Goal: Transaction & Acquisition: Purchase product/service

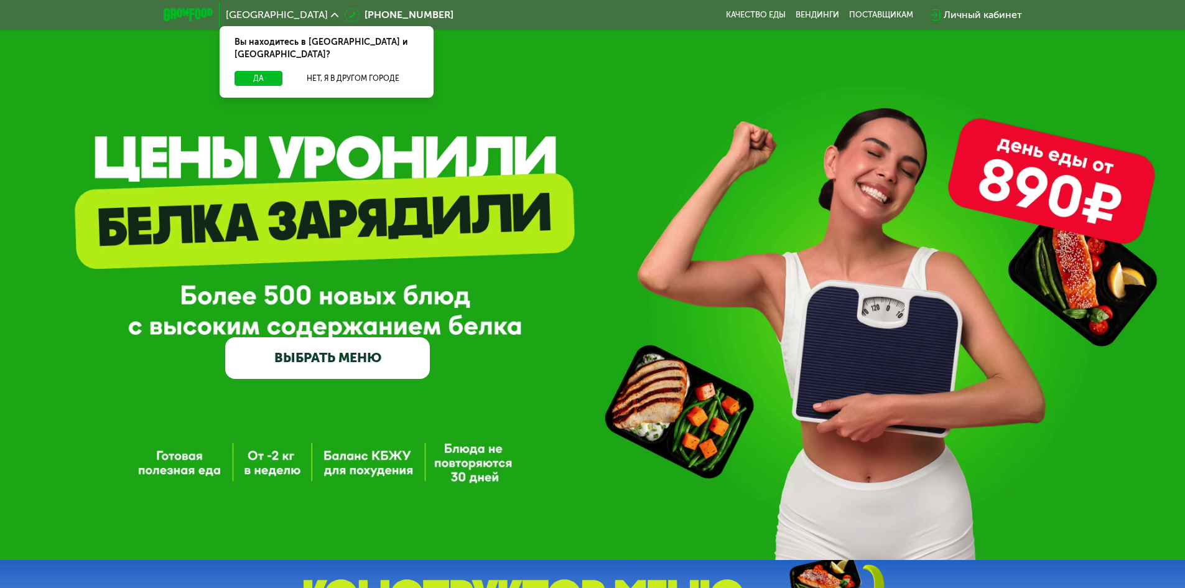
click at [381, 367] on link "ВЫБРАТЬ МЕНЮ" at bounding box center [327, 357] width 205 height 41
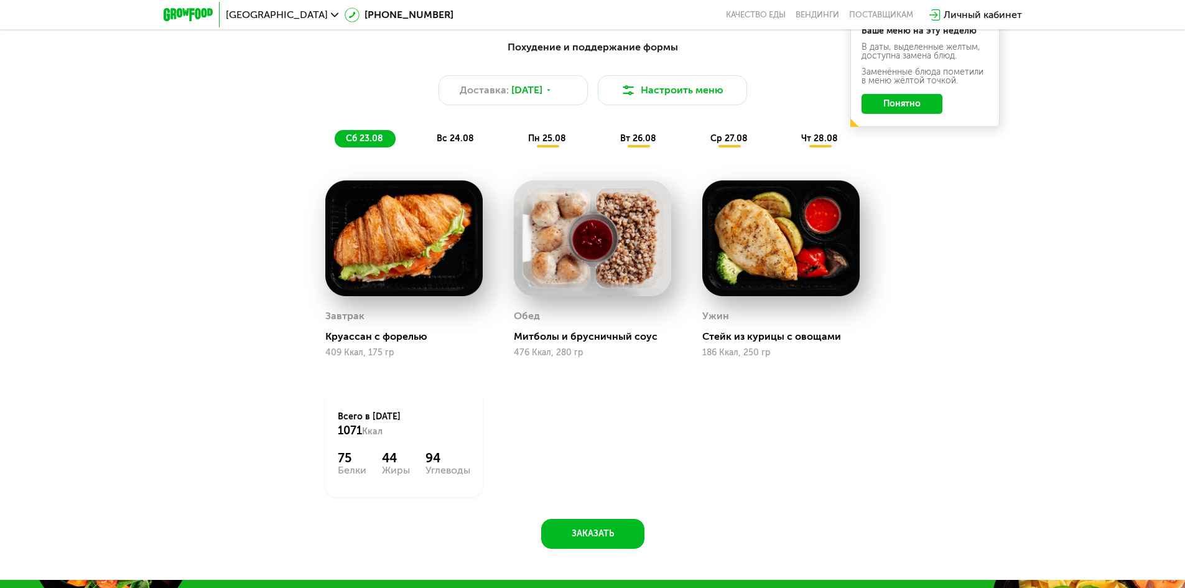
scroll to position [796, 0]
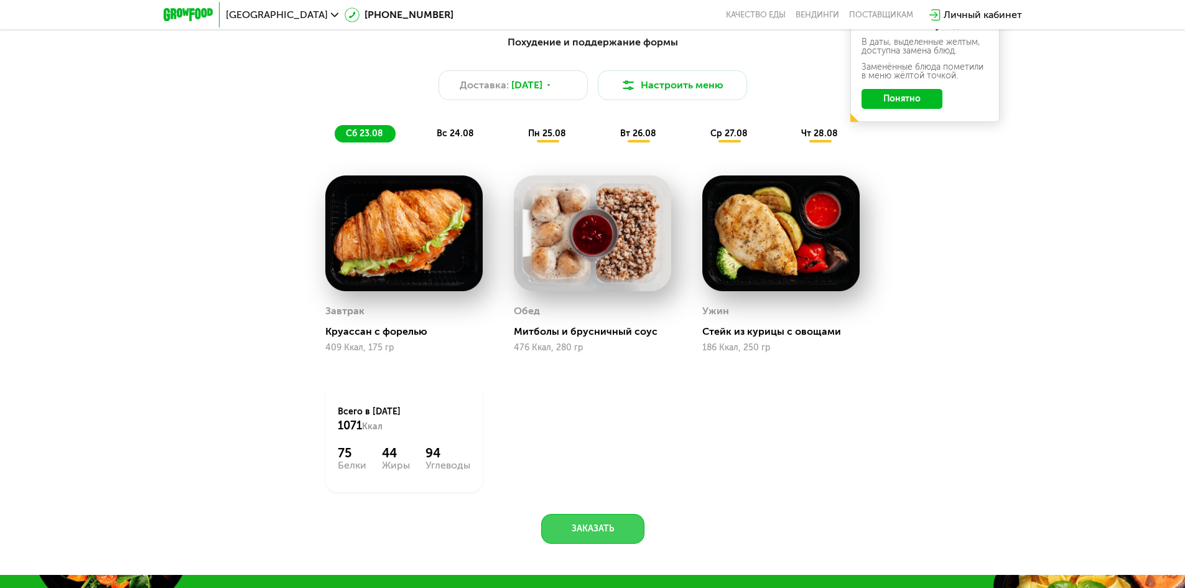
click at [577, 540] on button "Заказать" at bounding box center [592, 529] width 103 height 30
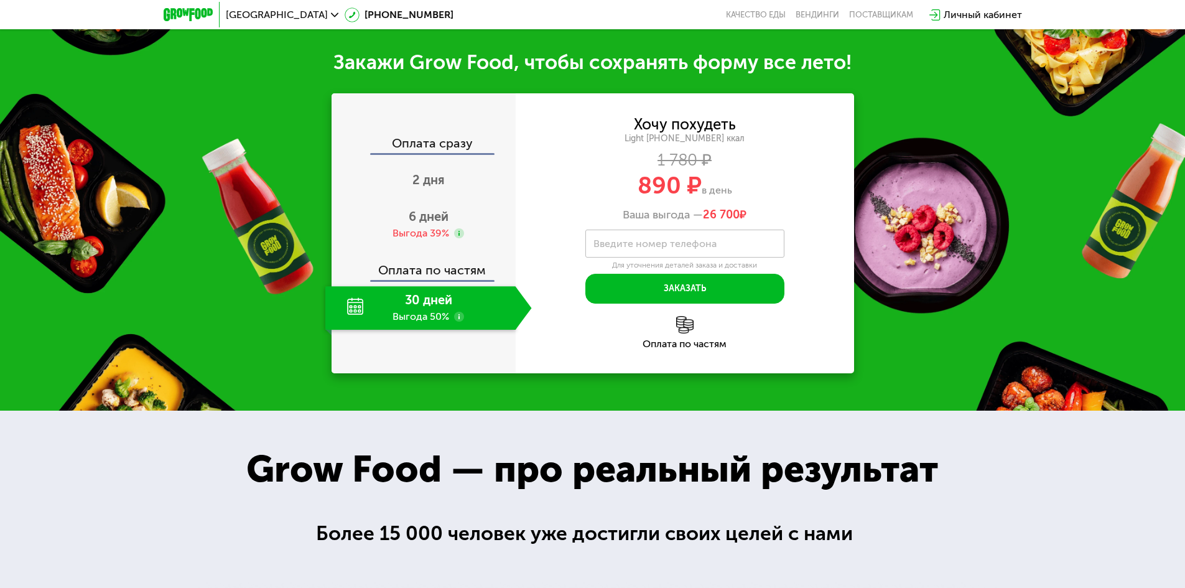
scroll to position [1375, 0]
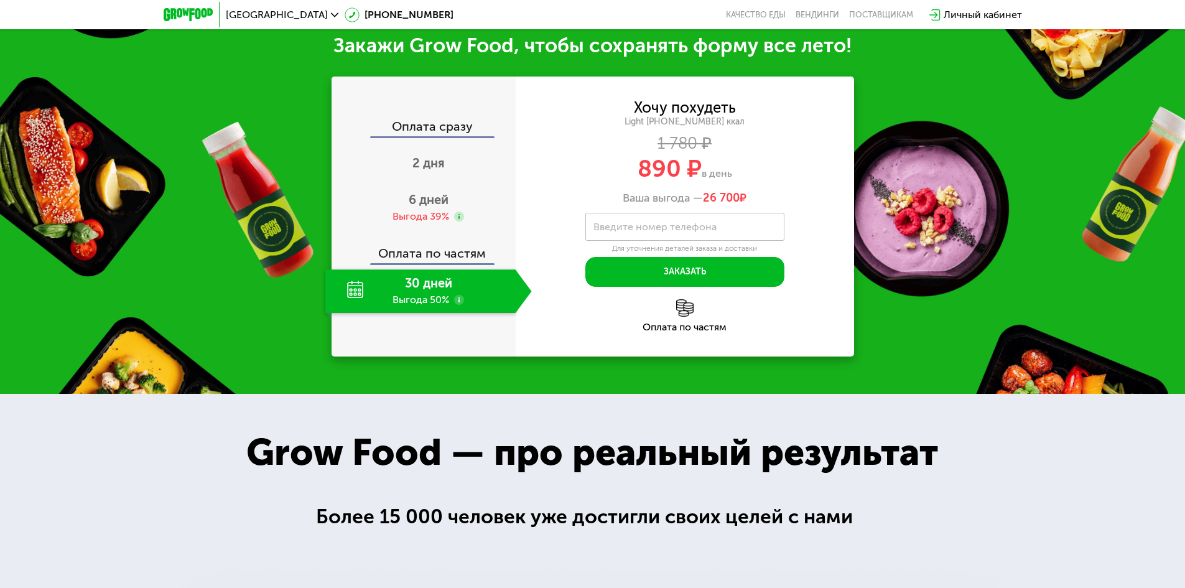
click at [439, 251] on div "Оплата по частям" at bounding box center [424, 248] width 183 height 29
click at [428, 176] on div "2 дня" at bounding box center [428, 164] width 206 height 44
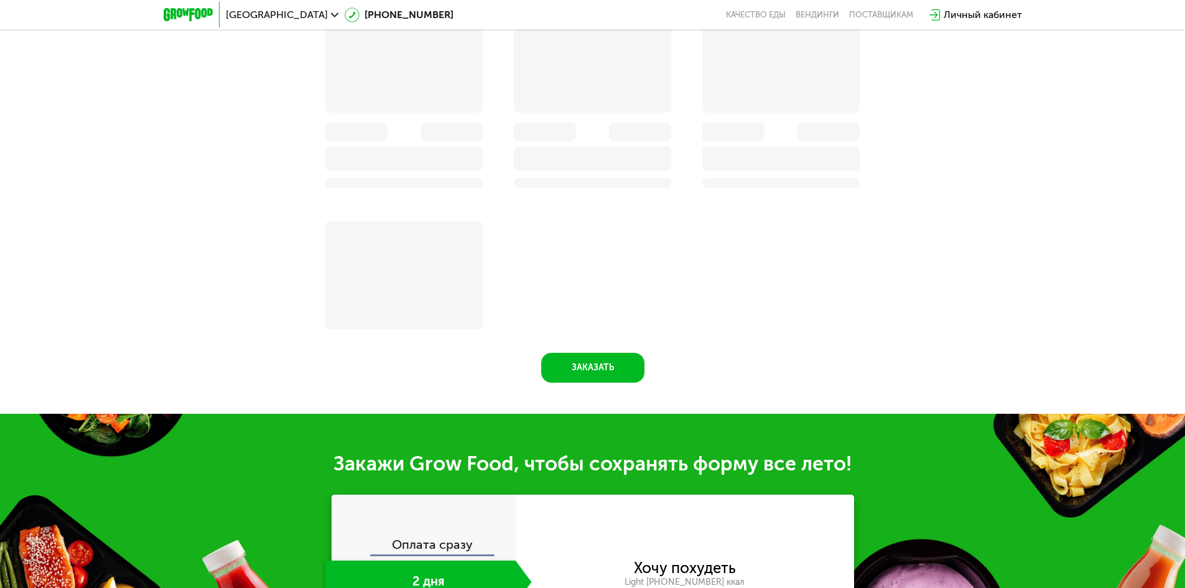
scroll to position [1232, 0]
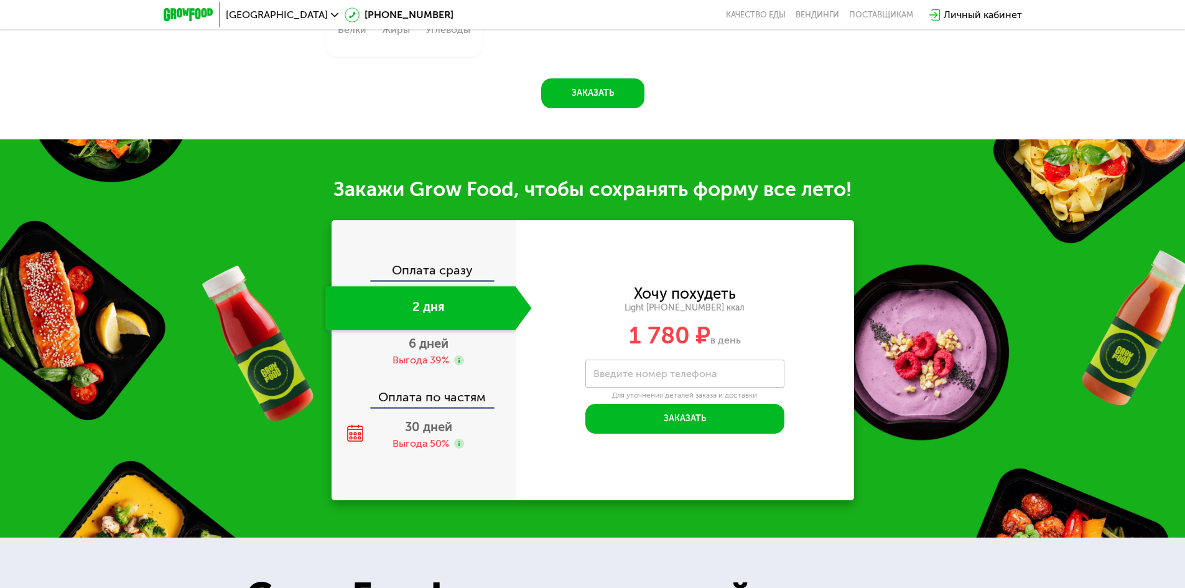
click at [430, 292] on div "2 дня" at bounding box center [420, 308] width 190 height 44
click at [402, 353] on div "6 дней Выгода 39%" at bounding box center [428, 352] width 206 height 44
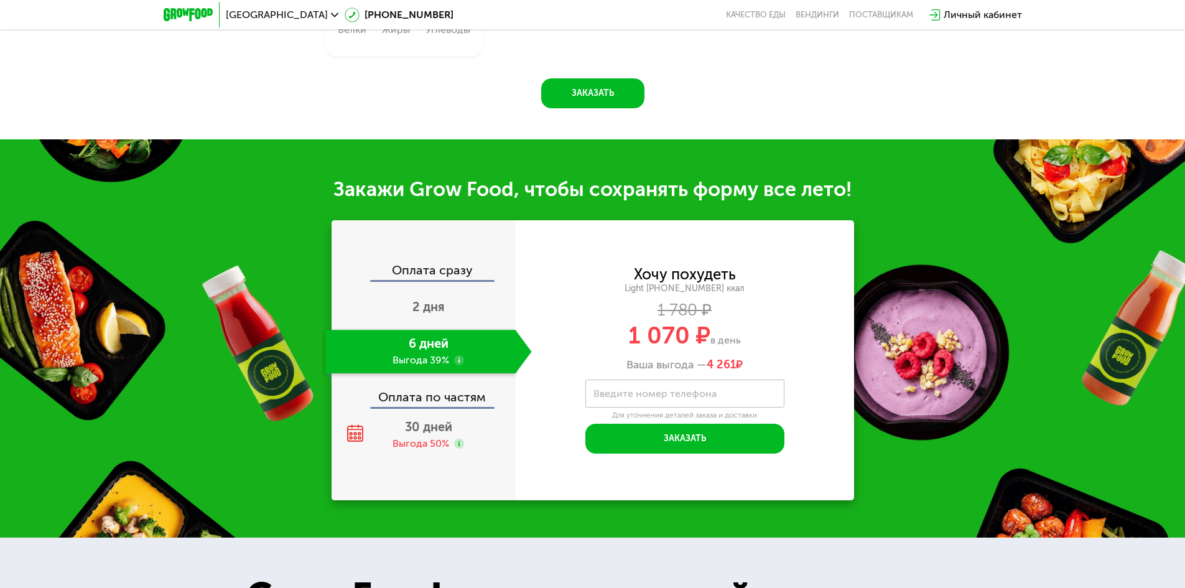
click at [412, 393] on div "Оплата по частям" at bounding box center [424, 392] width 183 height 29
click at [416, 407] on div "Оплата по частям" at bounding box center [424, 392] width 183 height 29
drag, startPoint x: 420, startPoint y: 419, endPoint x: 427, endPoint y: 430, distance: 13.1
click at [420, 420] on div "30 дней Выгода 50%" at bounding box center [428, 435] width 206 height 44
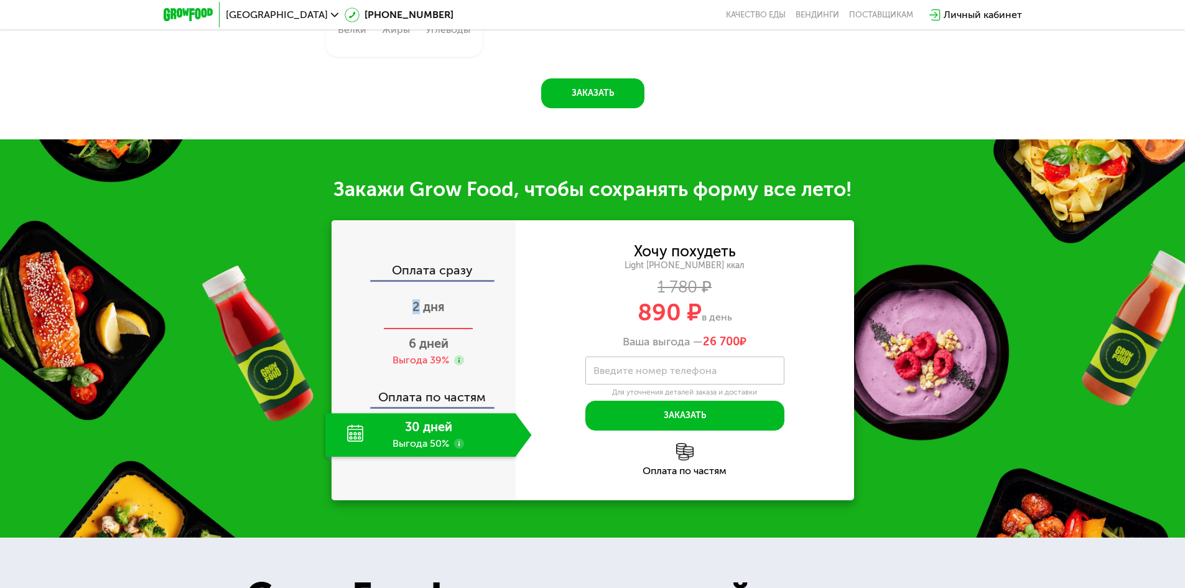
click at [415, 296] on div "2 дня" at bounding box center [428, 308] width 206 height 44
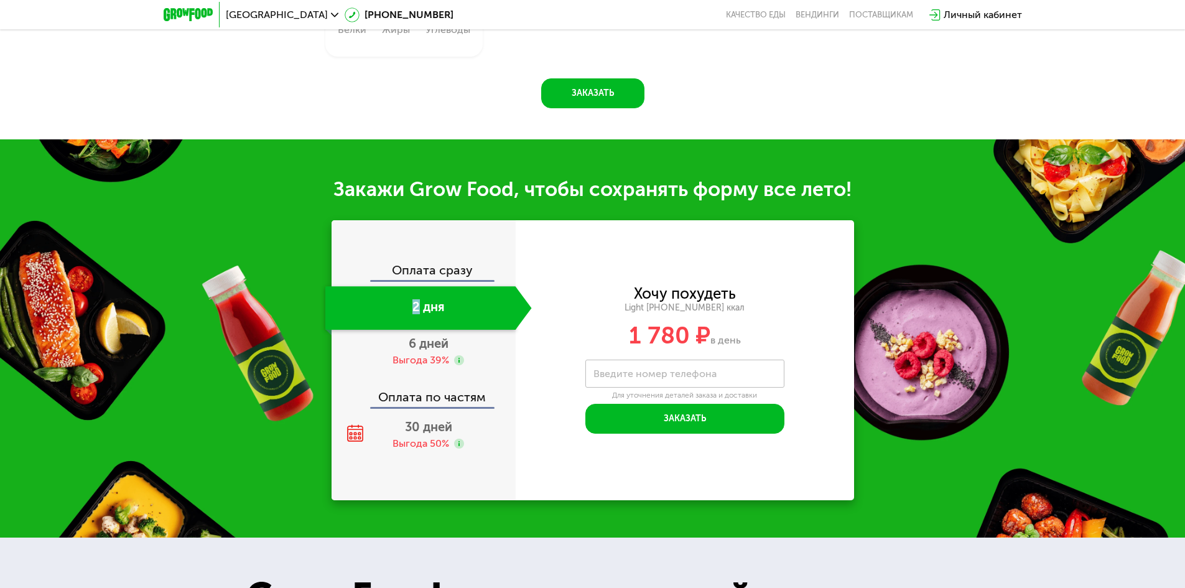
click at [415, 296] on div "2 дня" at bounding box center [420, 308] width 190 height 44
click at [410, 277] on div "Оплата сразу" at bounding box center [424, 272] width 183 height 16
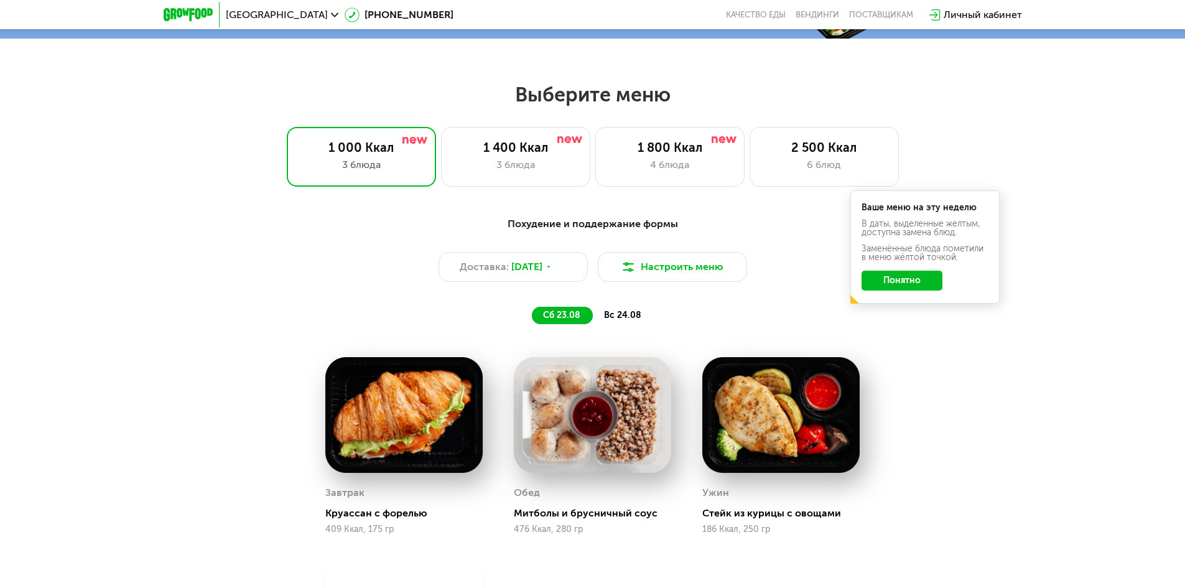
scroll to position [610, 0]
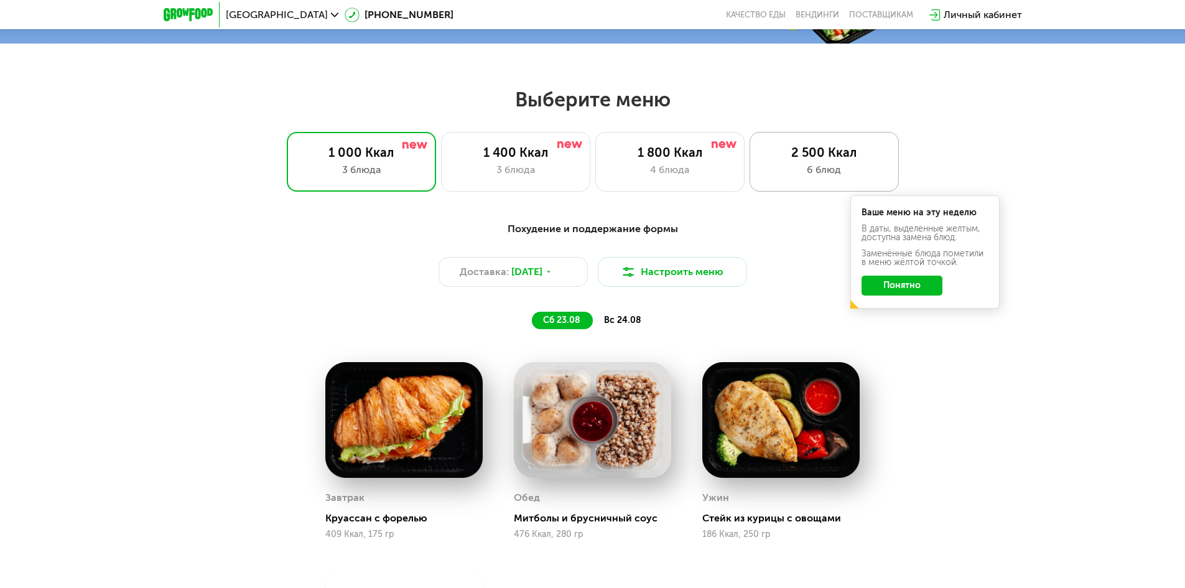
click at [777, 152] on div "2 500 Ккал" at bounding box center [824, 152] width 123 height 15
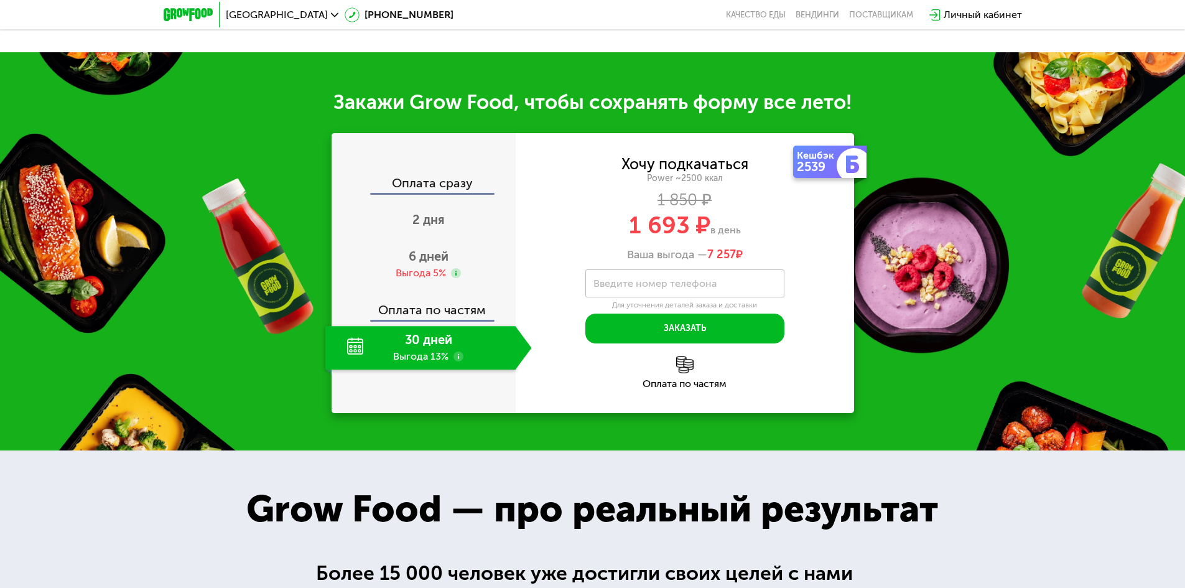
scroll to position [1543, 0]
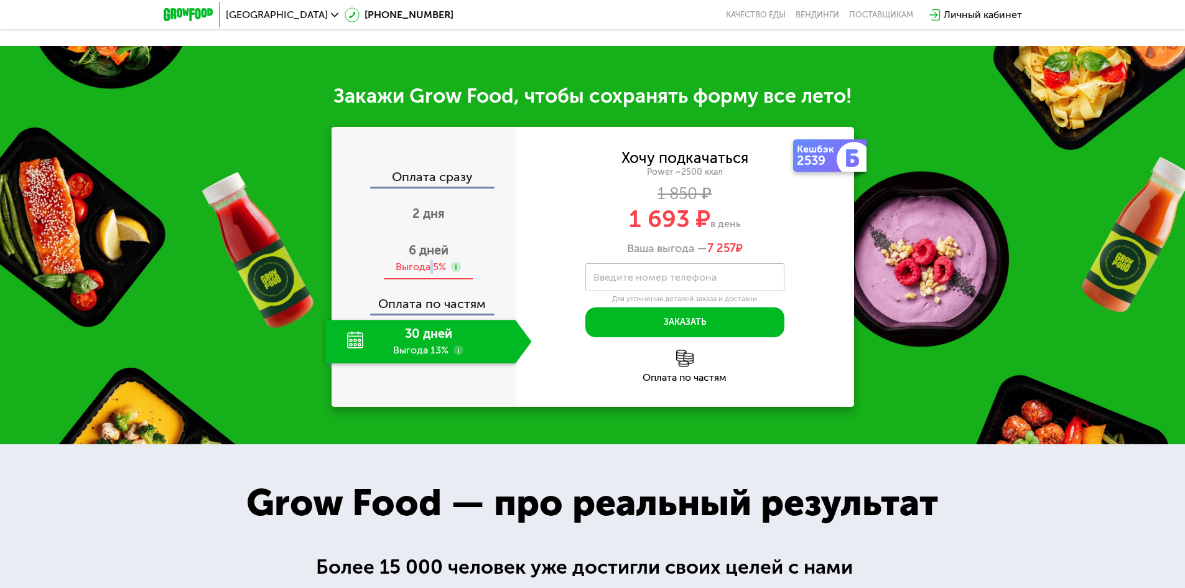
click at [431, 274] on div "Выгода 5%" at bounding box center [421, 267] width 50 height 14
